Goal: Task Accomplishment & Management: Use online tool/utility

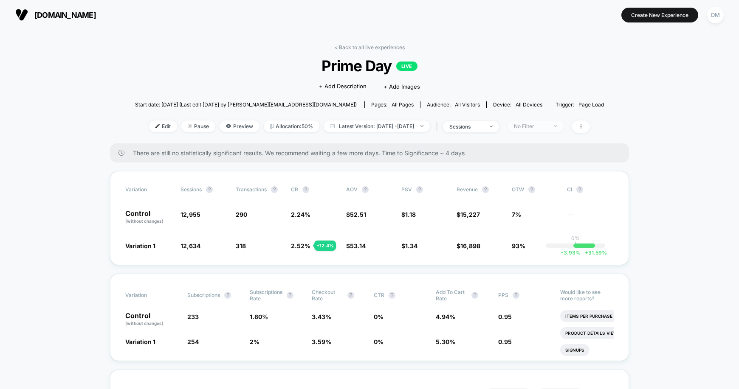
click at [543, 128] on div "No Filter" at bounding box center [531, 126] width 34 height 6
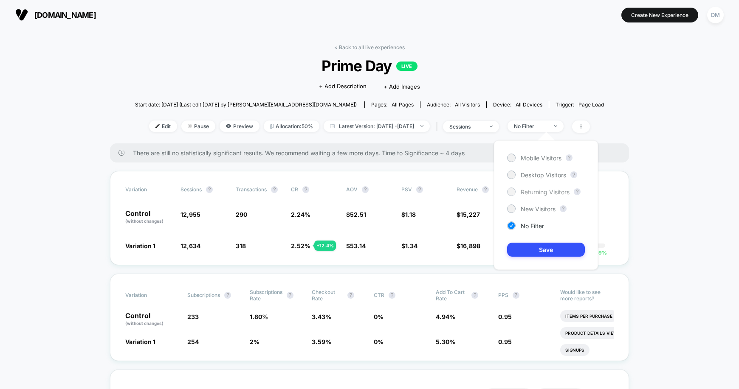
click at [539, 192] on span "Returning Visitors" at bounding box center [545, 192] width 49 height 7
click at [537, 249] on button "Save" at bounding box center [546, 250] width 78 height 14
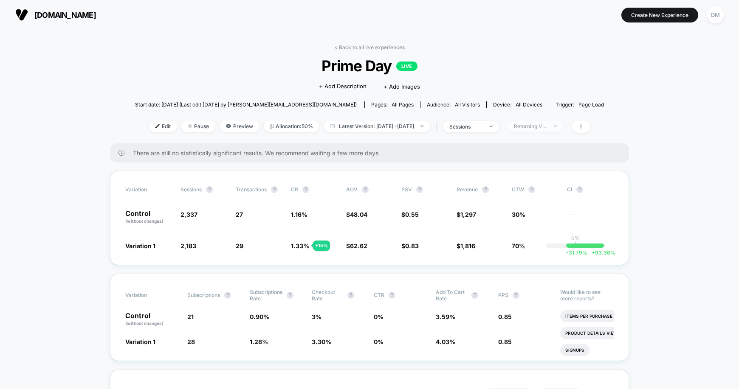
click at [548, 124] on div "Returning Visitors" at bounding box center [531, 126] width 34 height 6
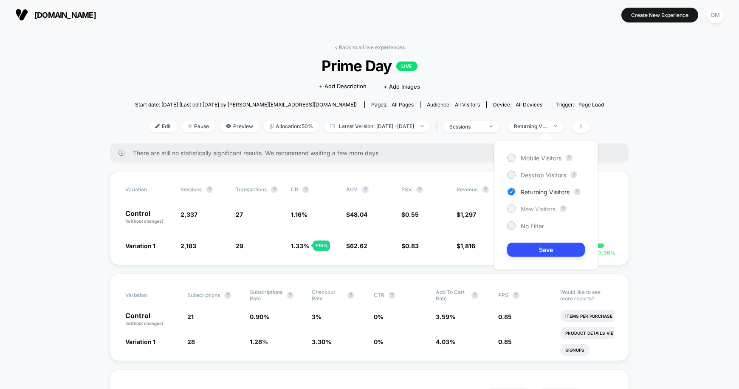
click at [540, 211] on span "New Visitors" at bounding box center [538, 208] width 35 height 7
click at [540, 257] on div "Mobile Visitors ? Desktop Visitors ? Returning Visitors ? New Visitors ? No Fil…" at bounding box center [546, 205] width 104 height 129
click at [542, 249] on button "Save" at bounding box center [546, 250] width 78 height 14
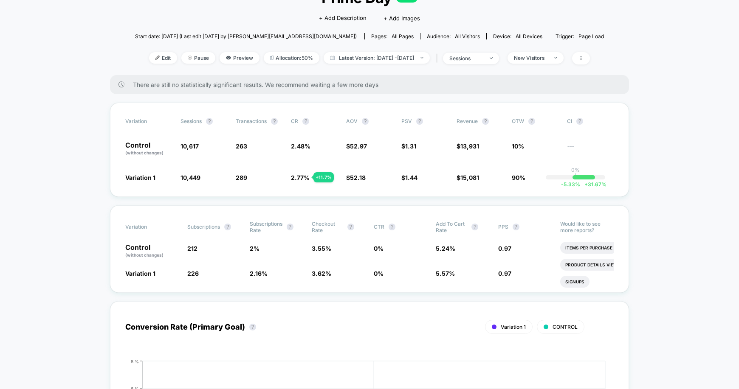
scroll to position [88, 0]
